Goal: Task Accomplishment & Management: Manage account settings

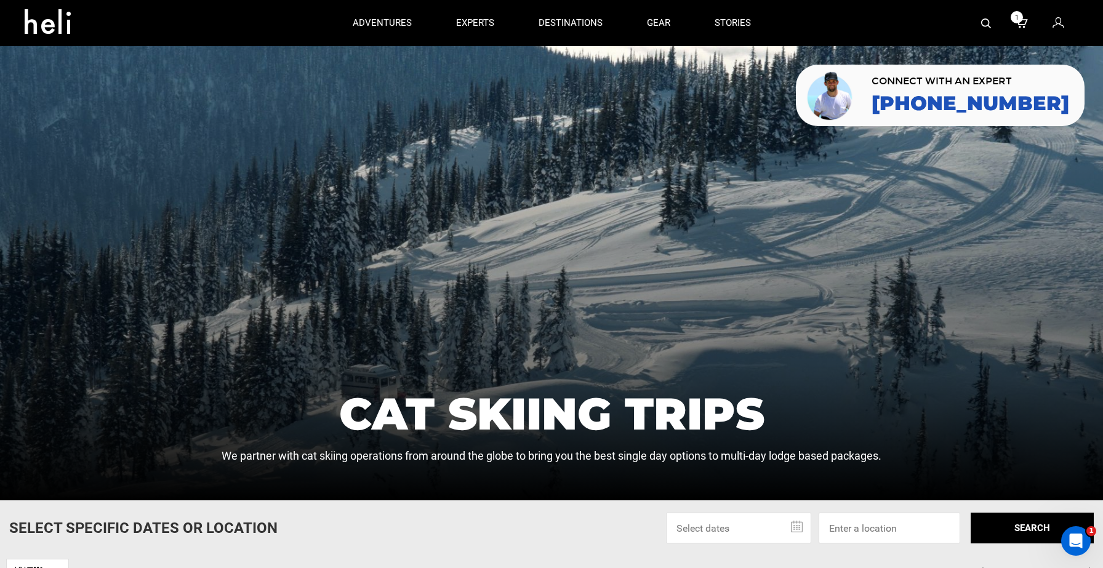
click at [348, 215] on div at bounding box center [551, 273] width 1103 height 454
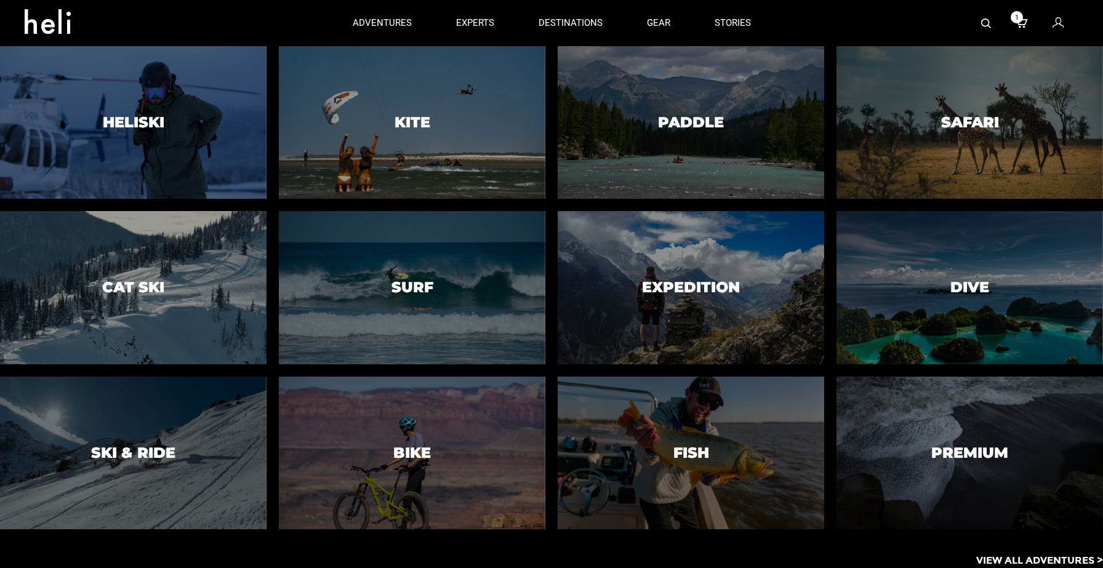
click at [1010, 560] on p "View All Adventures >" at bounding box center [1039, 561] width 127 height 14
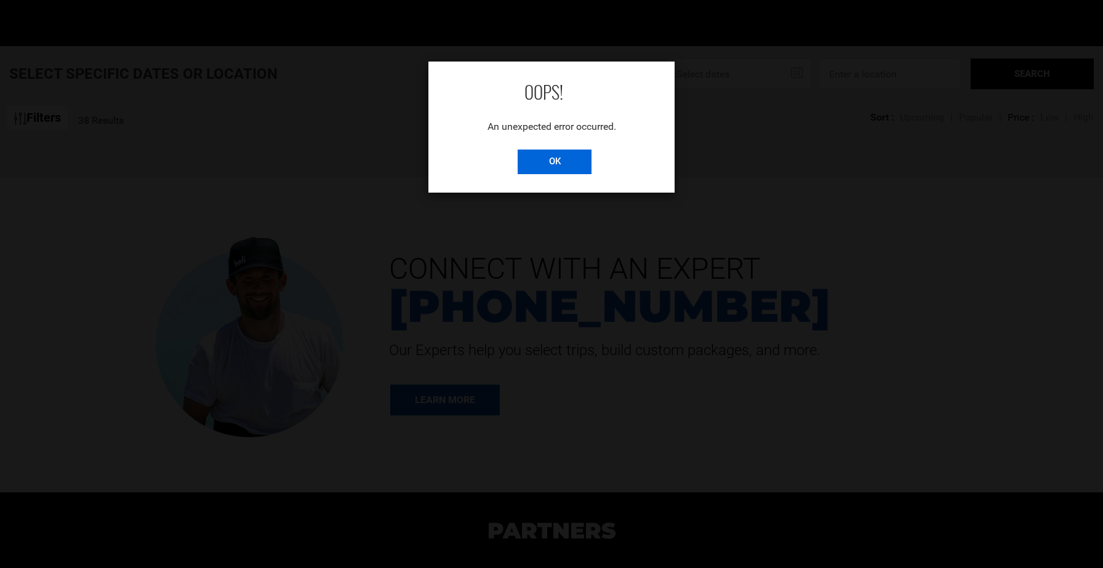
click at [565, 161] on input "OK" at bounding box center [555, 162] width 74 height 25
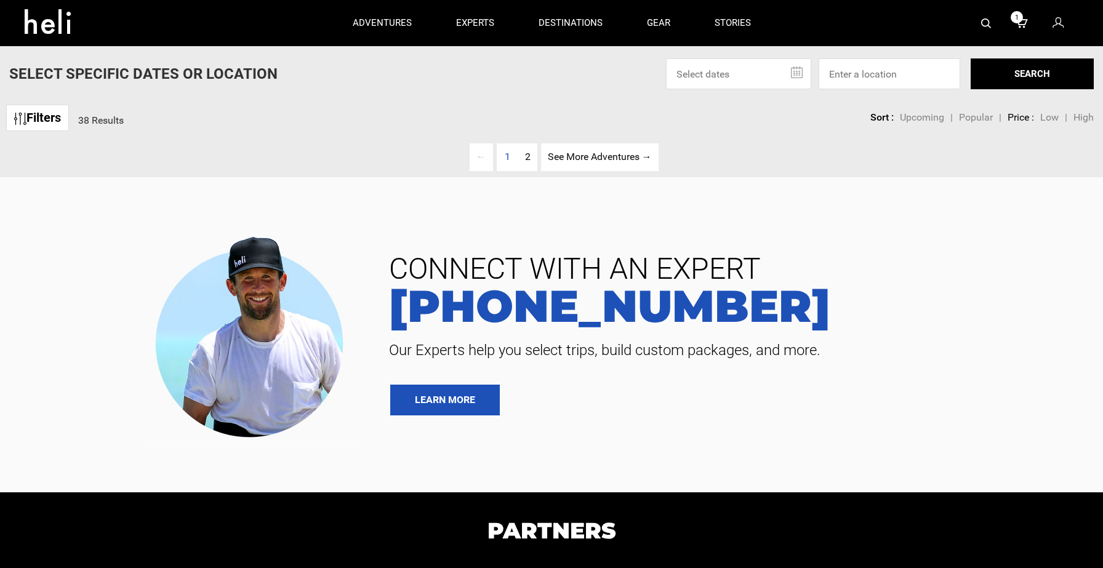
click at [64, 22] on icon at bounding box center [52, 18] width 55 height 20
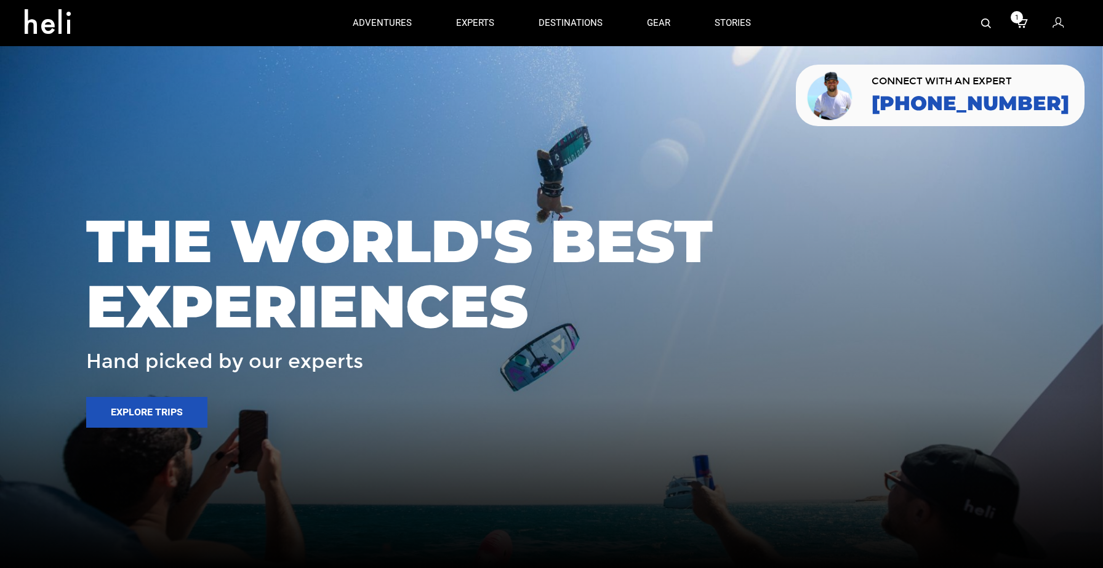
click at [845, 302] on span "THE WORLD'S BEST EXPERIENCES" at bounding box center [551, 274] width 930 height 130
click at [1057, 26] on icon at bounding box center [1057, 23] width 11 height 16
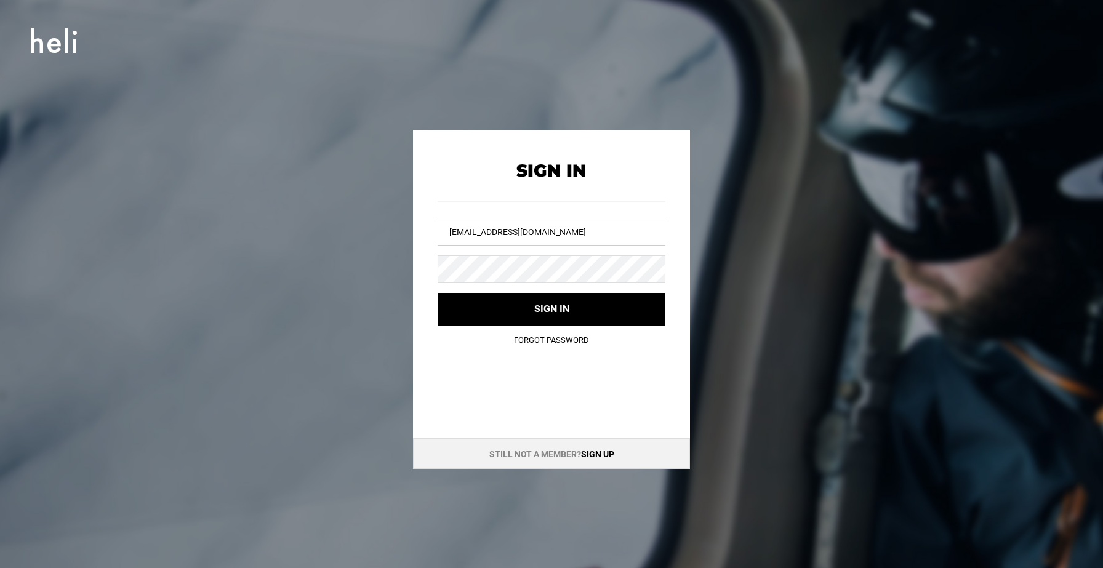
click at [573, 239] on input "rtarakhno@gmail.com" at bounding box center [552, 232] width 228 height 28
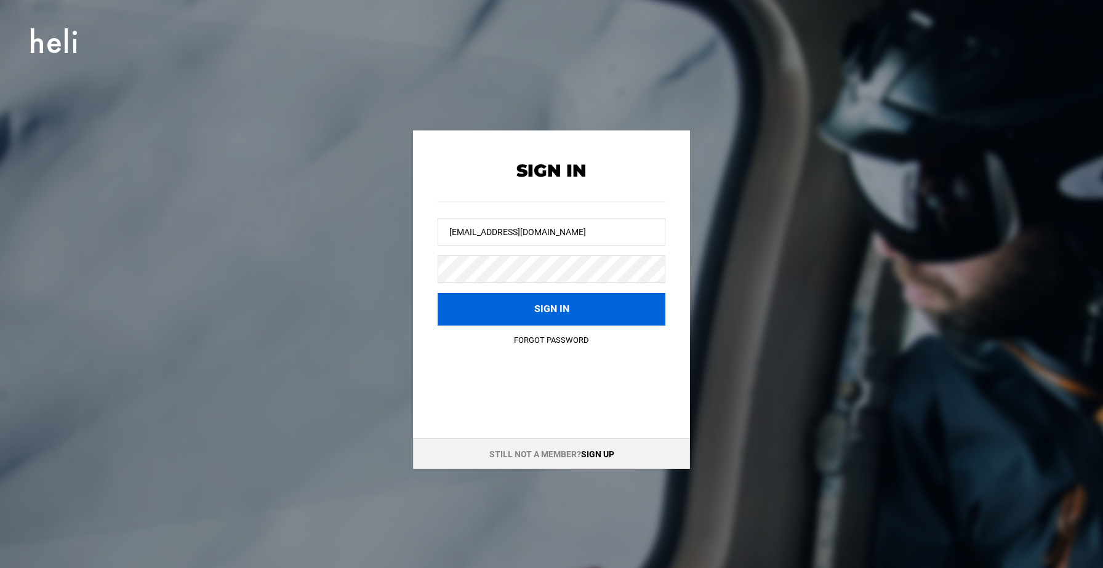
click at [567, 314] on button "Sign in" at bounding box center [552, 309] width 228 height 33
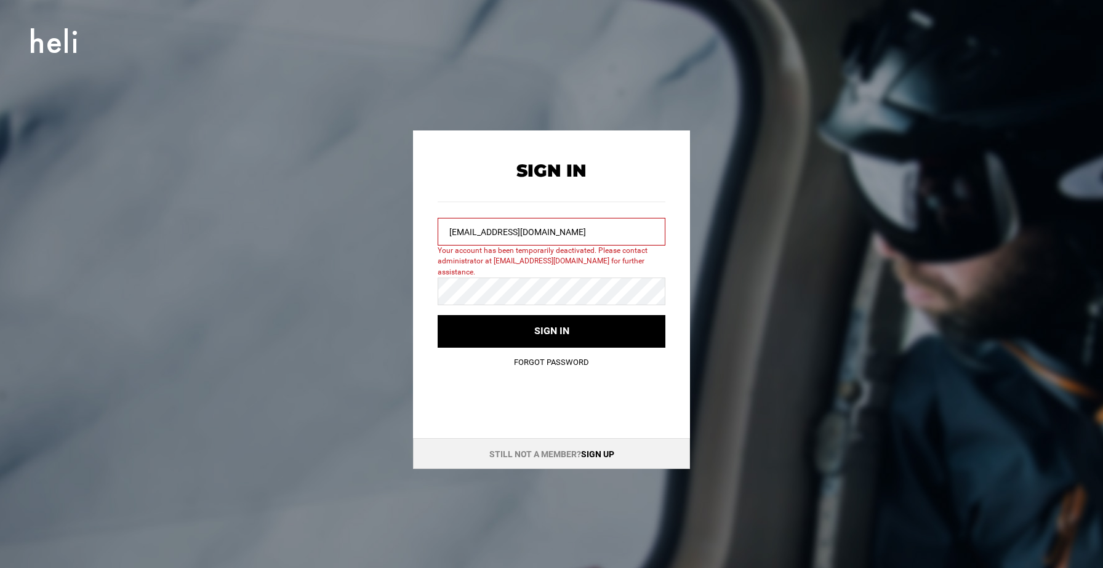
click at [583, 224] on input "chandan101@yopmail.com" at bounding box center [552, 232] width 228 height 28
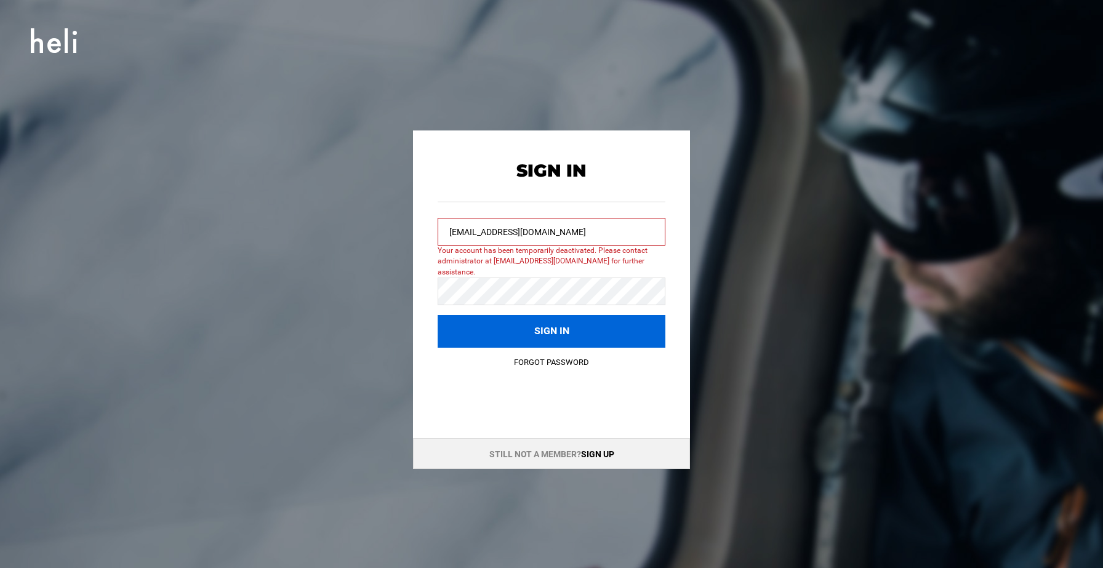
click at [578, 326] on button "Sign in" at bounding box center [552, 331] width 228 height 33
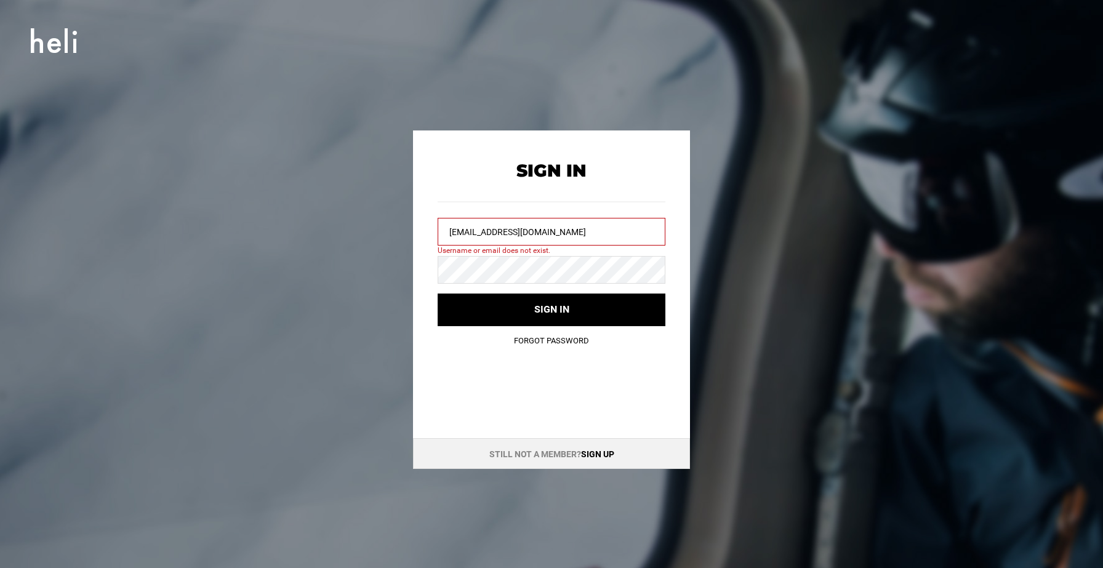
click at [602, 454] on link "Sign up" at bounding box center [597, 454] width 33 height 10
type input "rtarakhno@gmail.com"
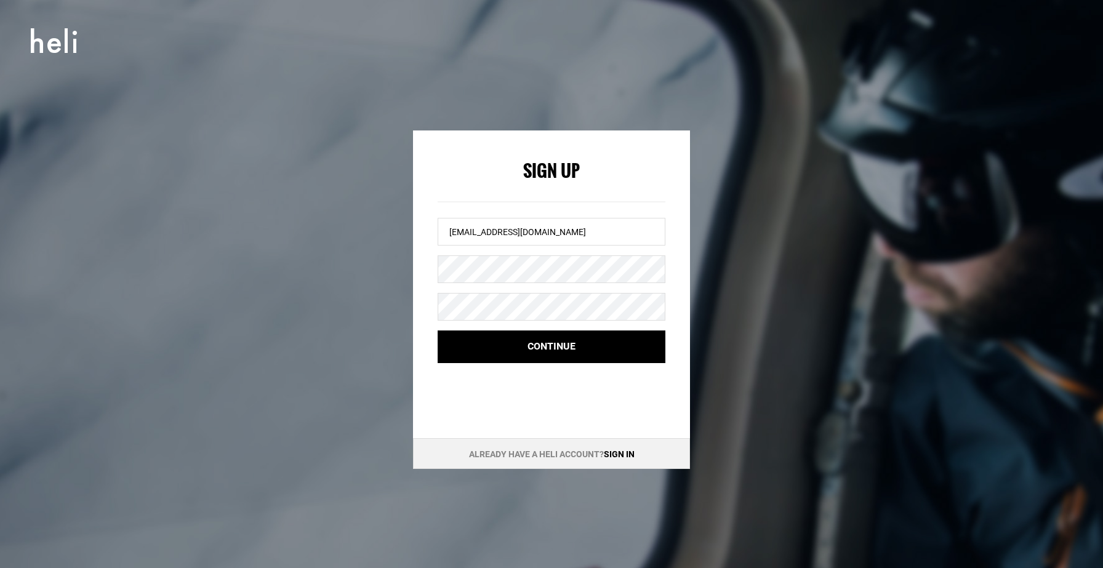
click at [631, 446] on div "Already have a Heli account? Sign in" at bounding box center [551, 453] width 277 height 31
click at [624, 454] on link "Sign in" at bounding box center [619, 454] width 31 height 10
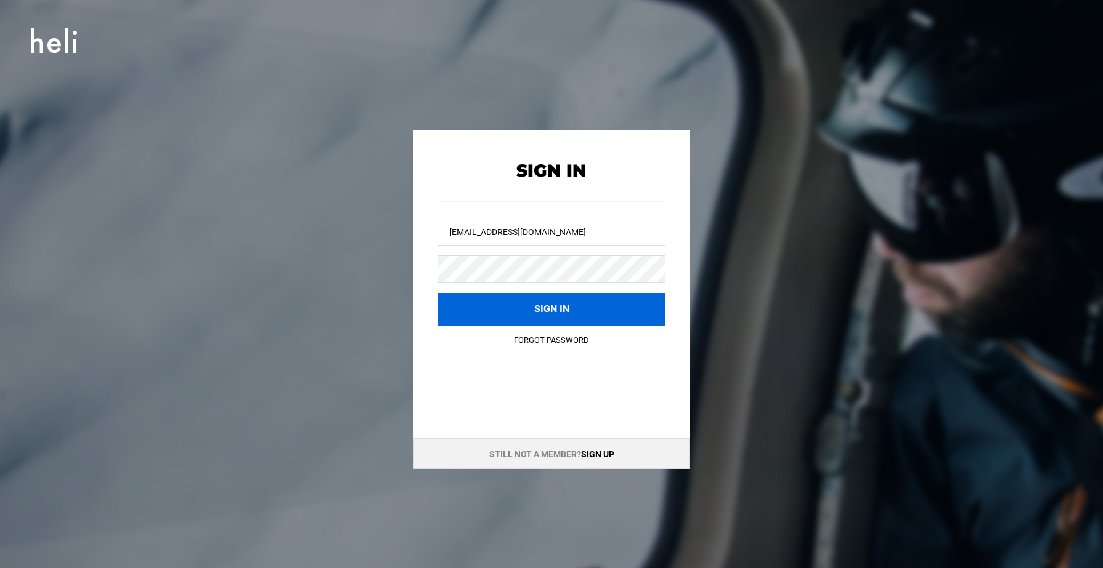
click at [598, 306] on button "Sign in" at bounding box center [552, 309] width 228 height 33
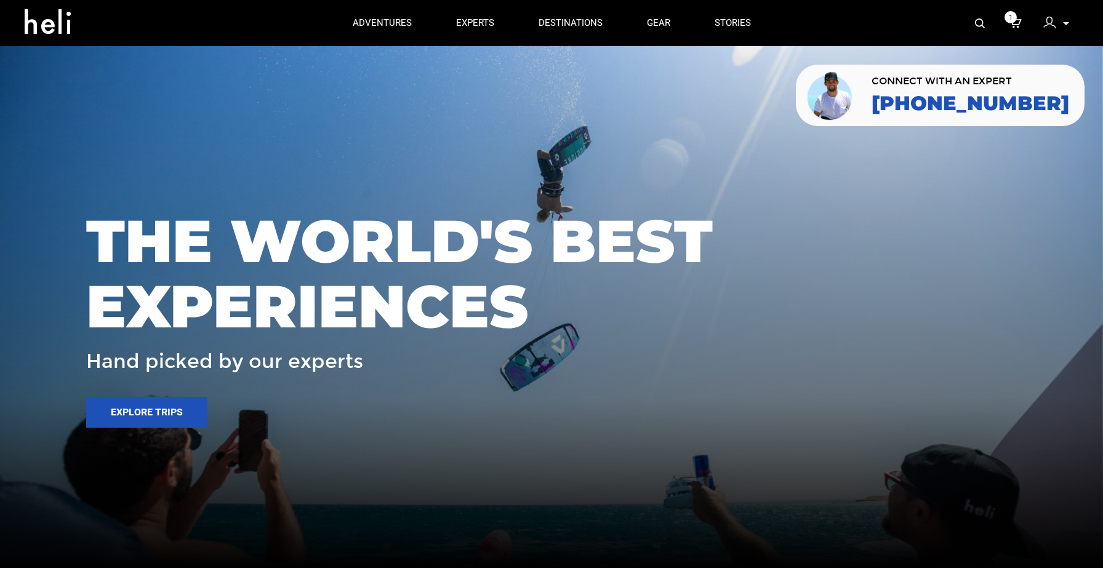
click at [1066, 25] on icon at bounding box center [1066, 23] width 6 height 3
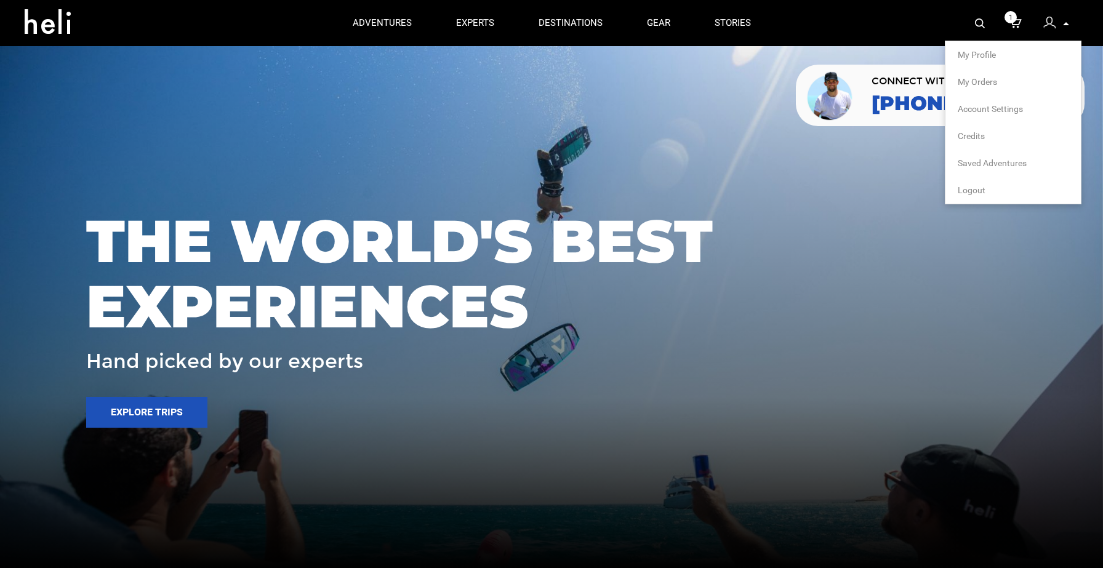
click at [983, 57] on span "My Profile" at bounding box center [977, 55] width 38 height 10
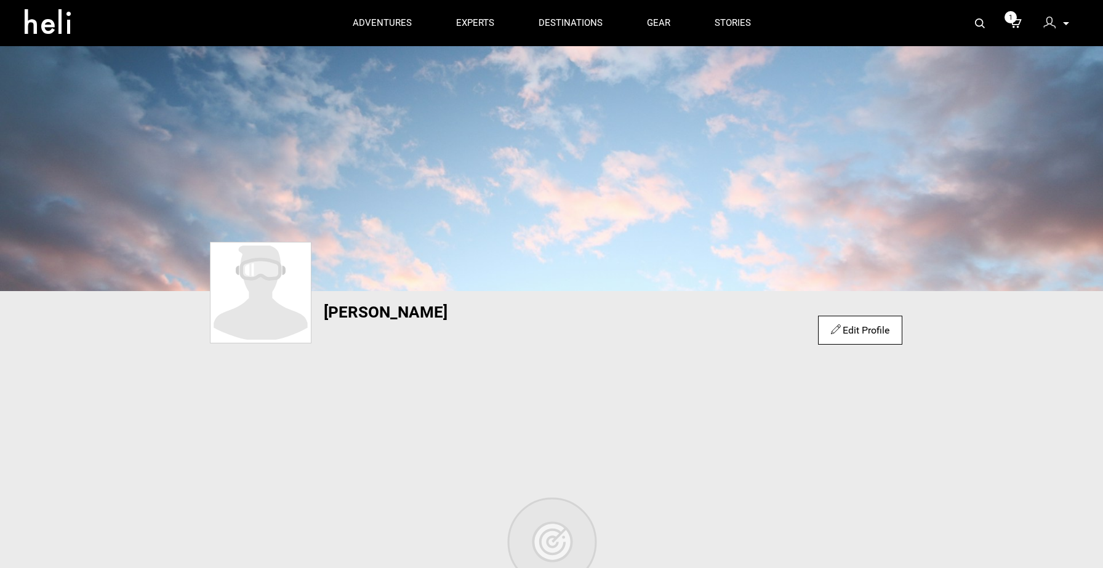
click at [1066, 26] on p at bounding box center [1065, 24] width 7 height 14
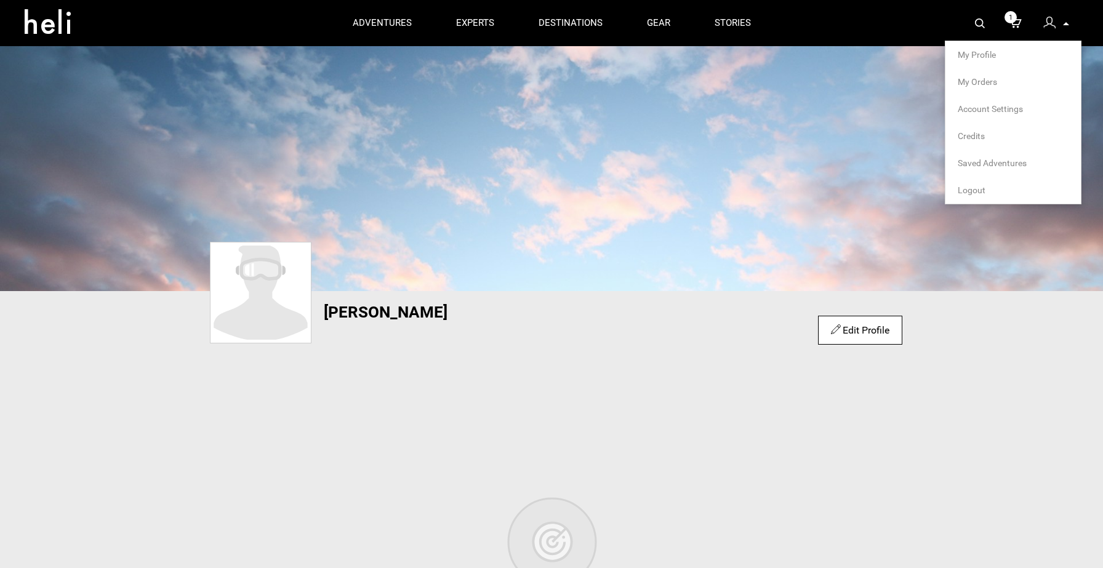
click at [982, 107] on span "Account Settings" at bounding box center [990, 109] width 65 height 10
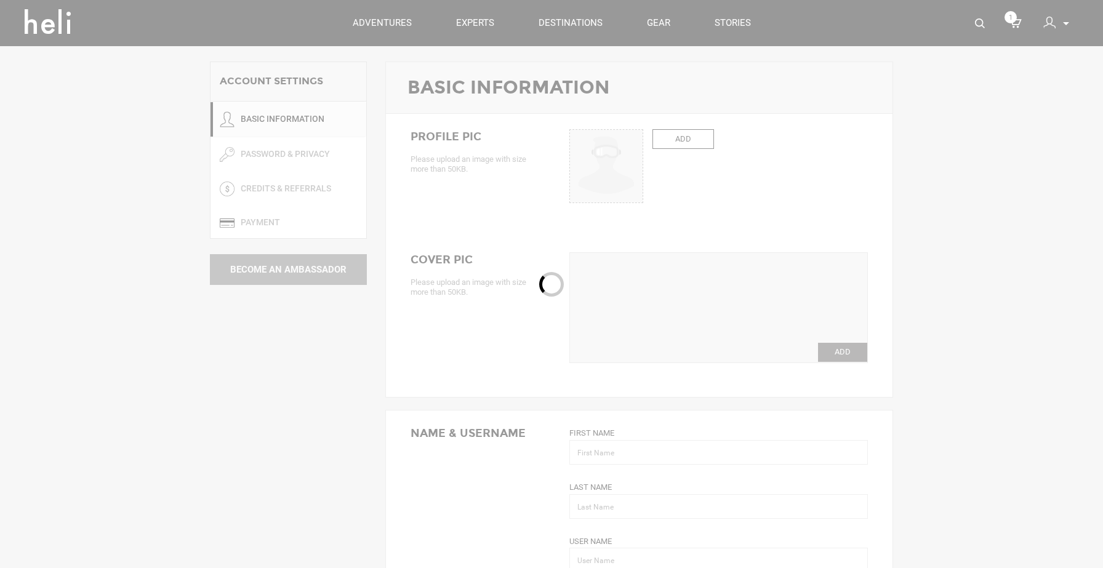
type input "Roman"
type input "Tarakhno"
type input "rtarakhno"
type input "rtarakhno@gmail.com"
type input "+380 93 044 7205"
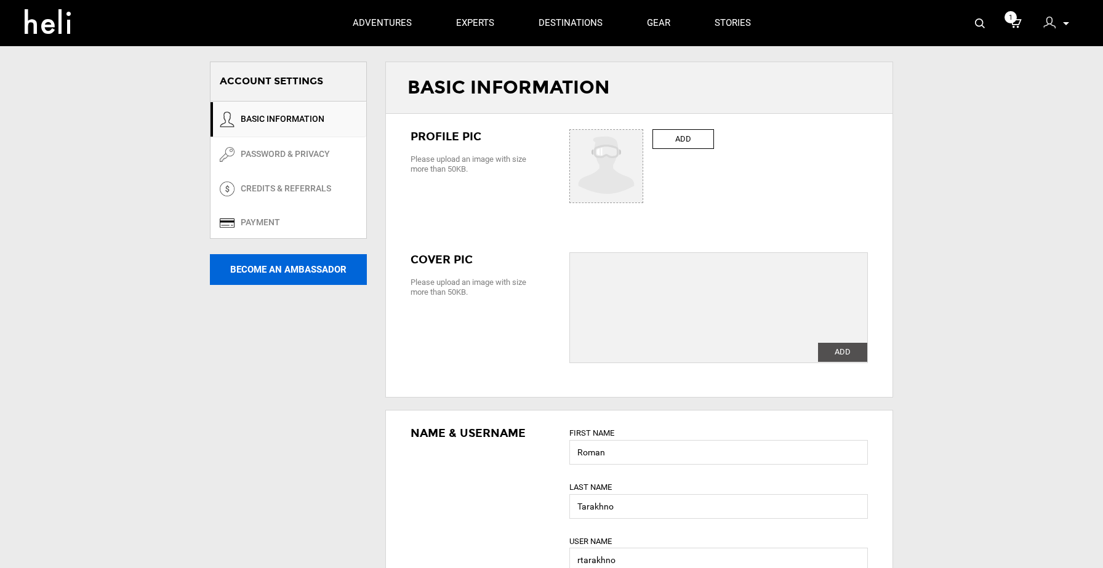
click at [300, 268] on button "Become An Ambassador" at bounding box center [288, 269] width 157 height 31
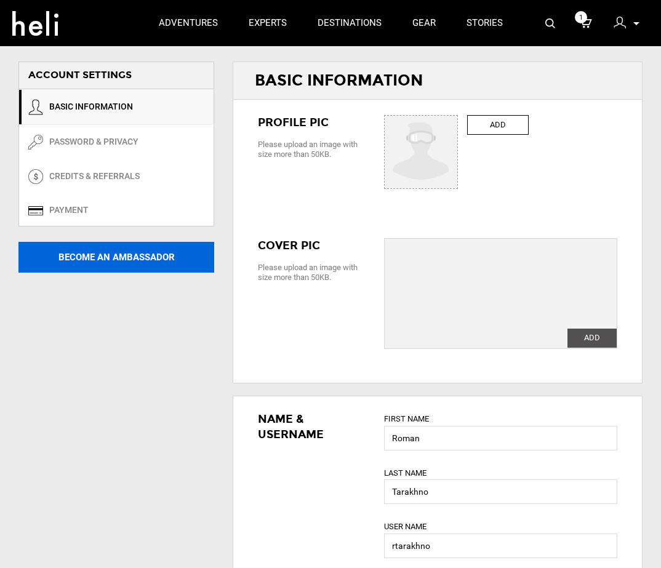
click at [132, 254] on button "Become An Ambassador" at bounding box center [116, 257] width 196 height 31
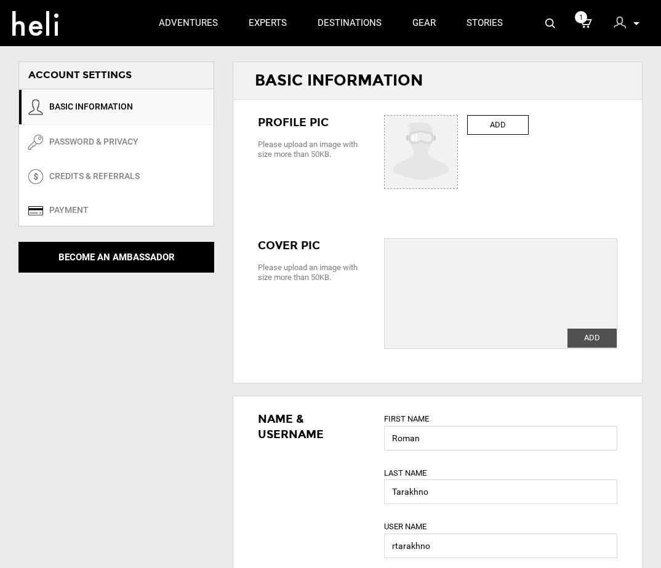
click at [99, 337] on div "ACCOUNT SETTINGS ACCOUNT SETTINGS BASIC INFORMATION PASSWORD & PRIVACY CREDITS …" at bounding box center [330, 556] width 661 height 1112
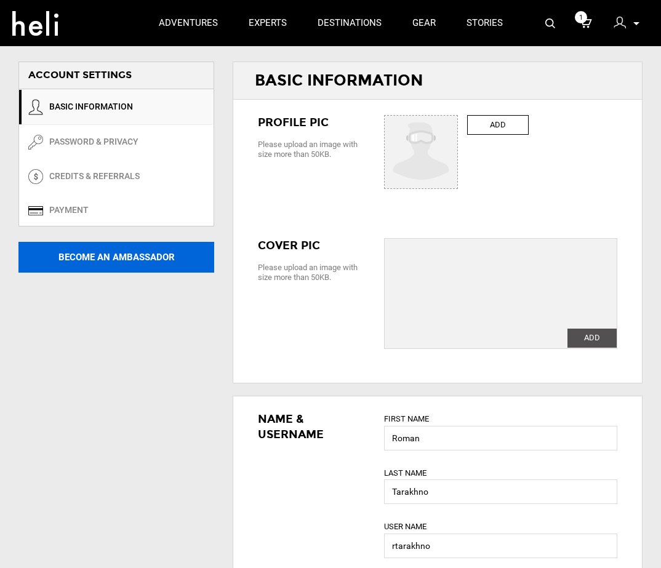
click at [113, 253] on button "Become An Ambassador" at bounding box center [116, 257] width 196 height 31
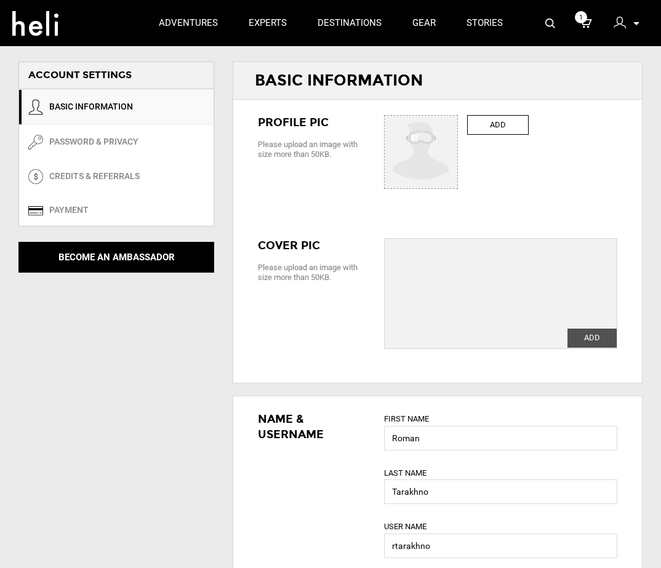
click at [73, 337] on div "ACCOUNT SETTINGS ACCOUNT SETTINGS BASIC INFORMATION PASSWORD & PRIVACY CREDITS …" at bounding box center [330, 556] width 661 height 1112
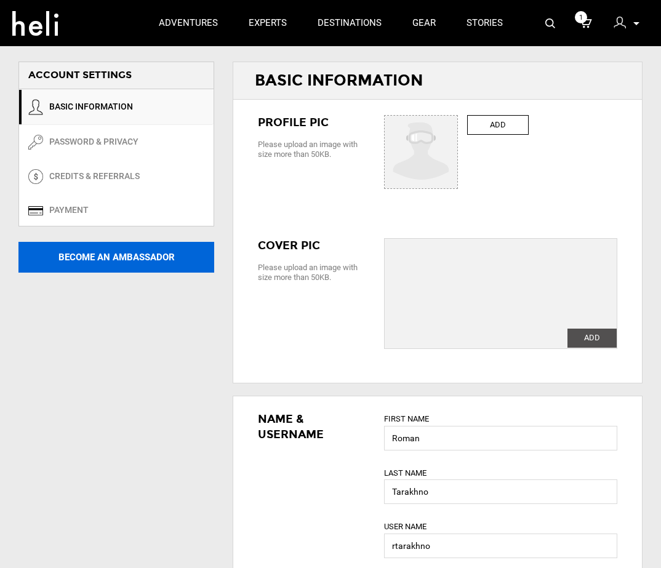
click at [109, 260] on button "Become An Ambassador" at bounding box center [116, 257] width 196 height 31
